Goal: Use online tool/utility: Utilize a website feature to perform a specific function

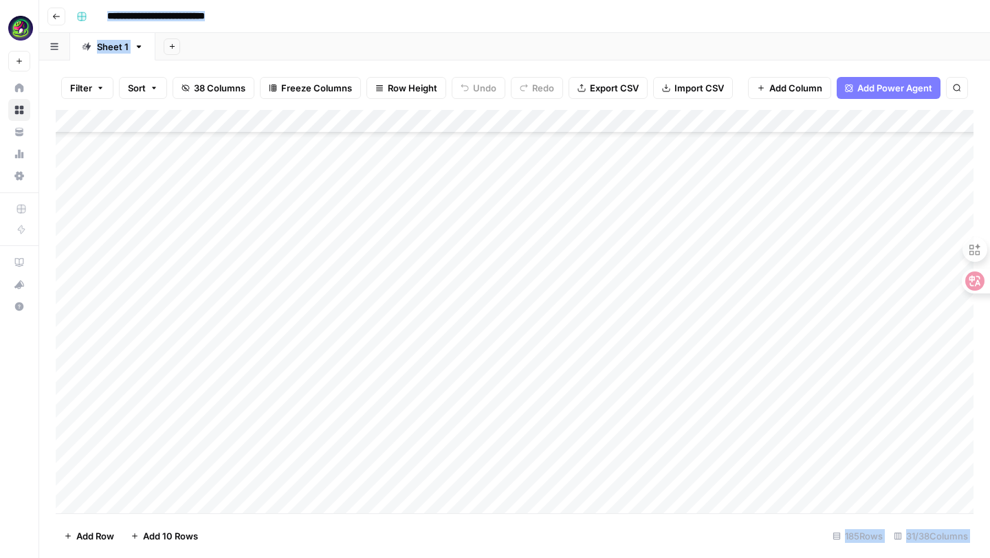
scroll to position [3966, 0]
click at [287, 481] on div "Add Column" at bounding box center [515, 312] width 918 height 404
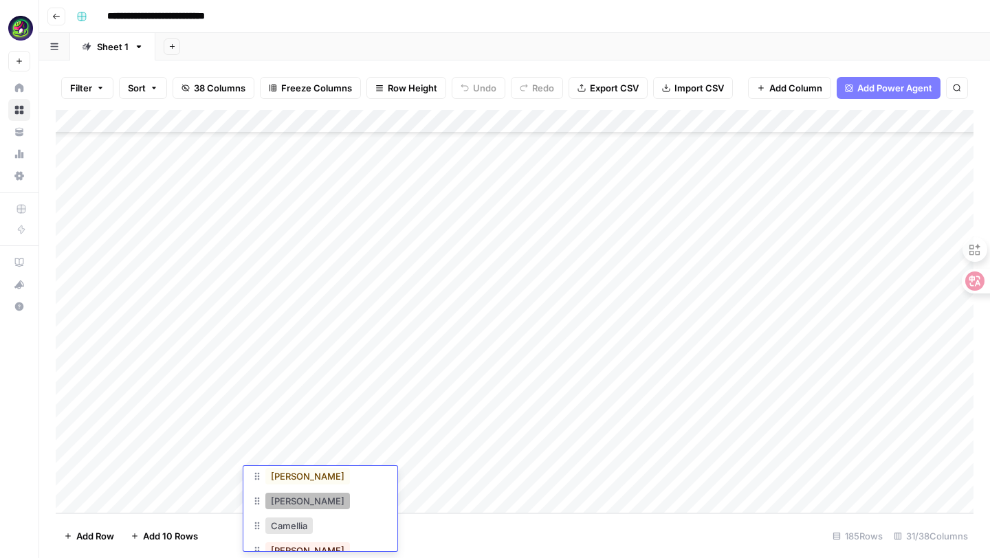
scroll to position [157, 0]
click at [280, 529] on button "[PERSON_NAME]" at bounding box center [307, 526] width 85 height 16
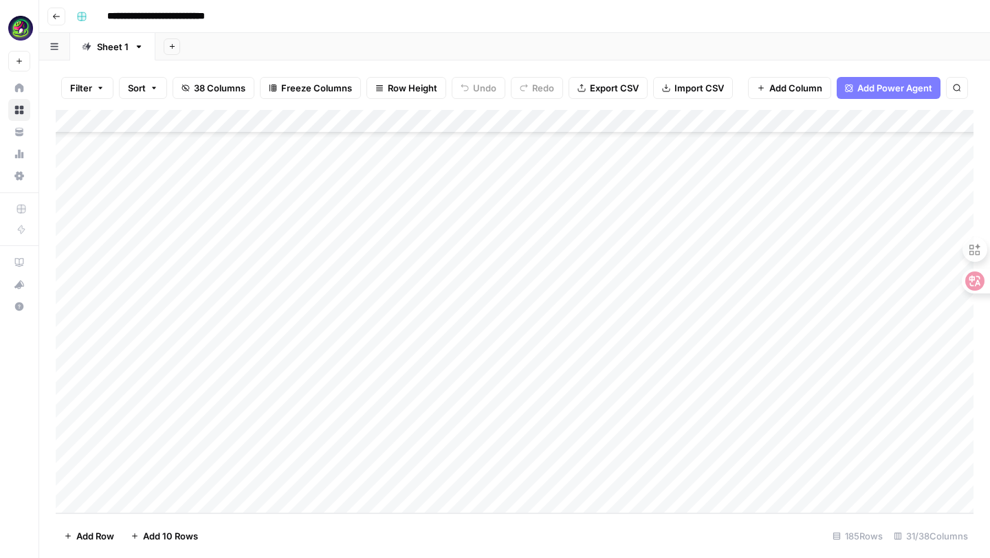
click at [200, 477] on div "Add Column" at bounding box center [515, 312] width 918 height 404
paste textarea "**********"
type textarea "**********"
click at [206, 413] on div "Add Column" at bounding box center [515, 312] width 918 height 404
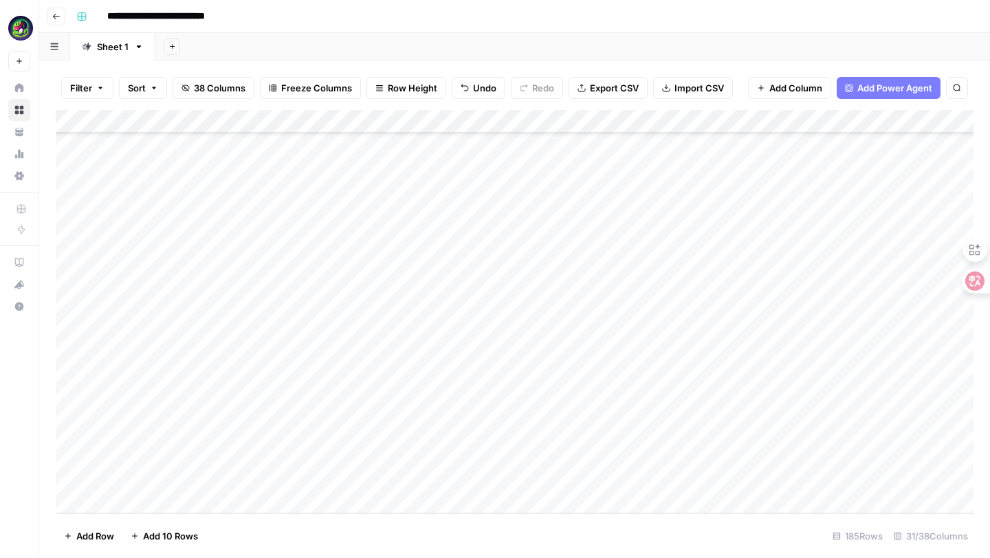
click at [397, 476] on div "Add Column" at bounding box center [515, 312] width 918 height 404
click at [447, 481] on div "Add Column" at bounding box center [515, 312] width 918 height 404
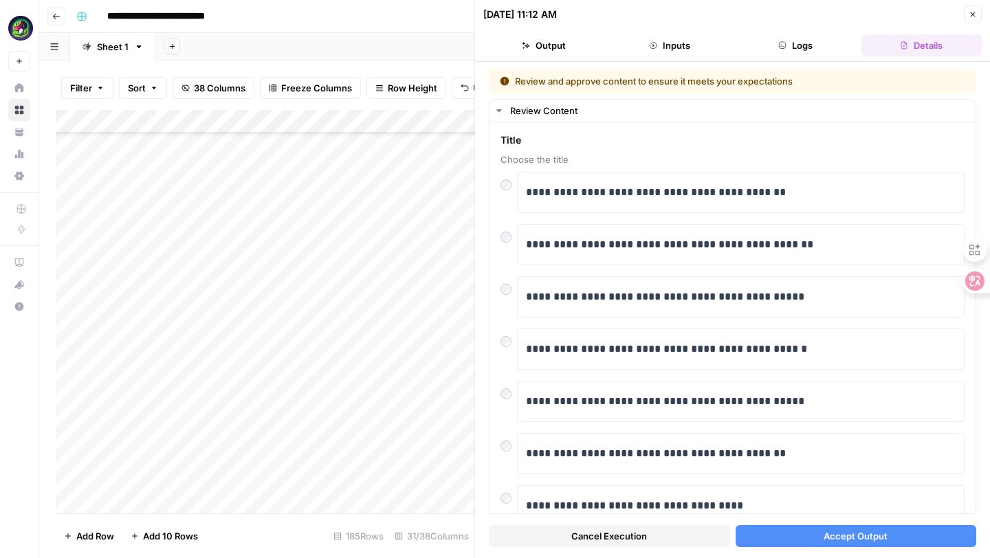
click at [834, 537] on span "Accept Output" at bounding box center [856, 536] width 64 height 14
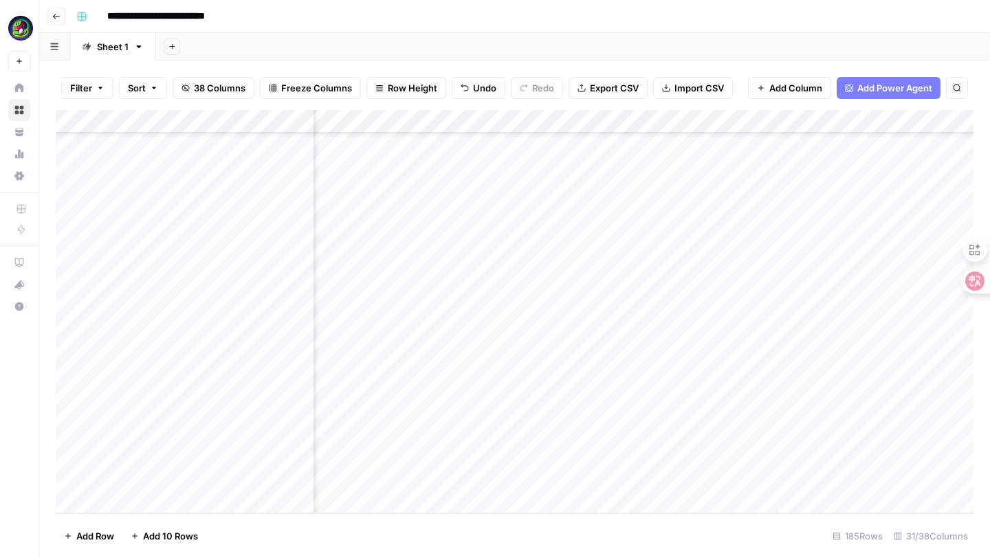
scroll to position [3966, 1978]
click at [472, 475] on div "Add Column" at bounding box center [515, 312] width 918 height 404
click at [472, 478] on div "Add Column" at bounding box center [515, 312] width 918 height 404
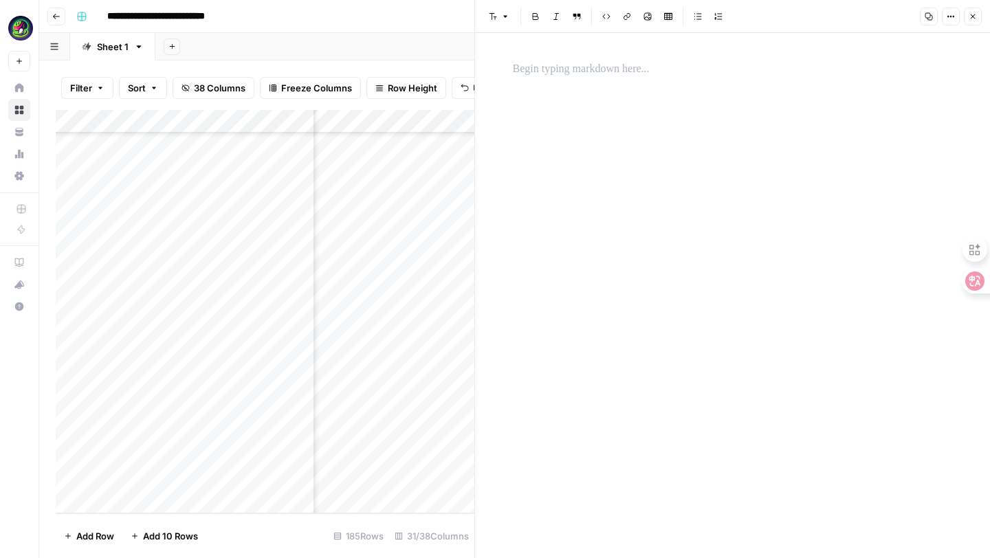
click at [627, 79] on div at bounding box center [733, 69] width 456 height 29
